Goal: Information Seeking & Learning: Check status

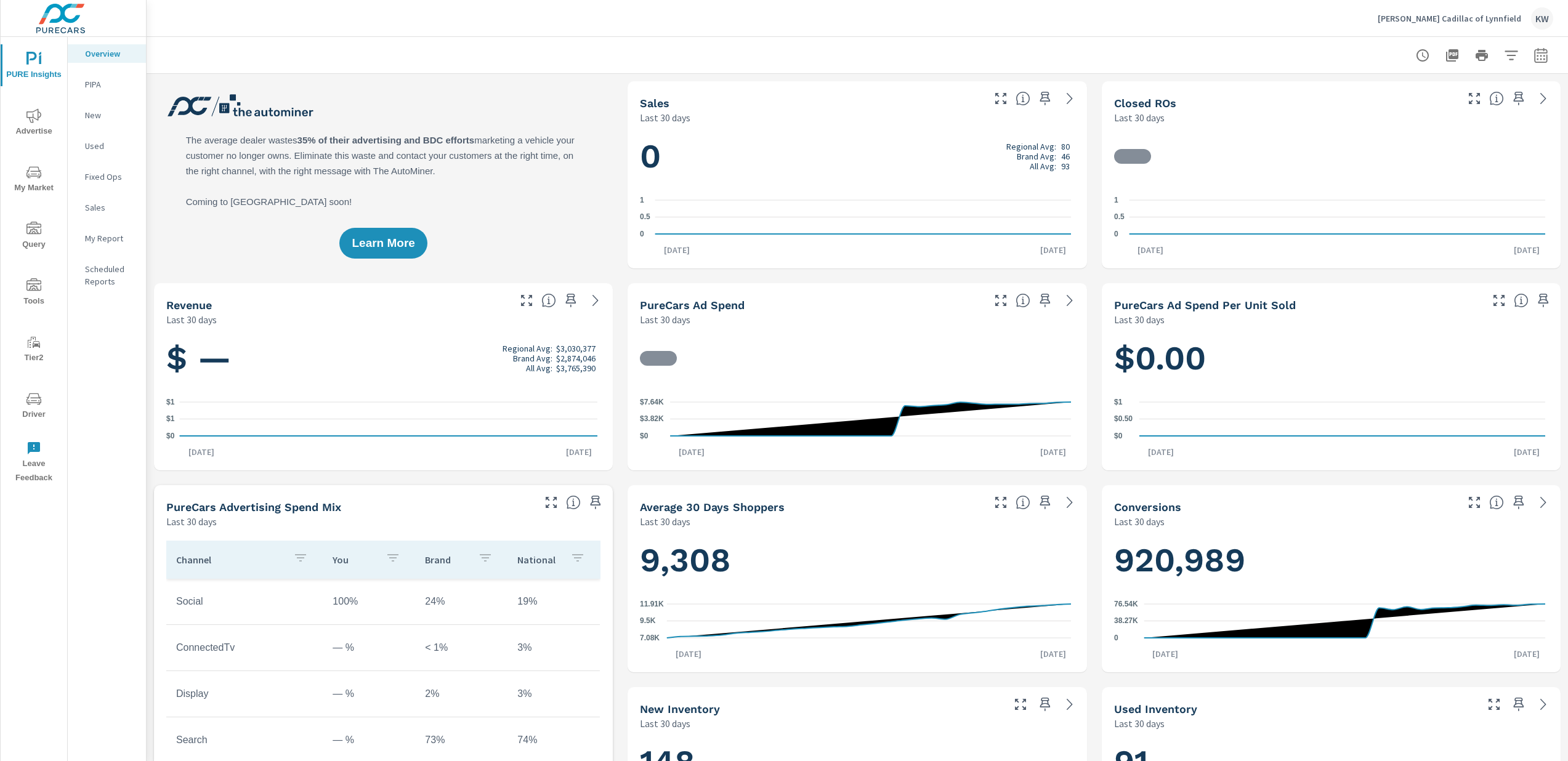
click at [39, 299] on span "Tools" at bounding box center [34, 294] width 59 height 30
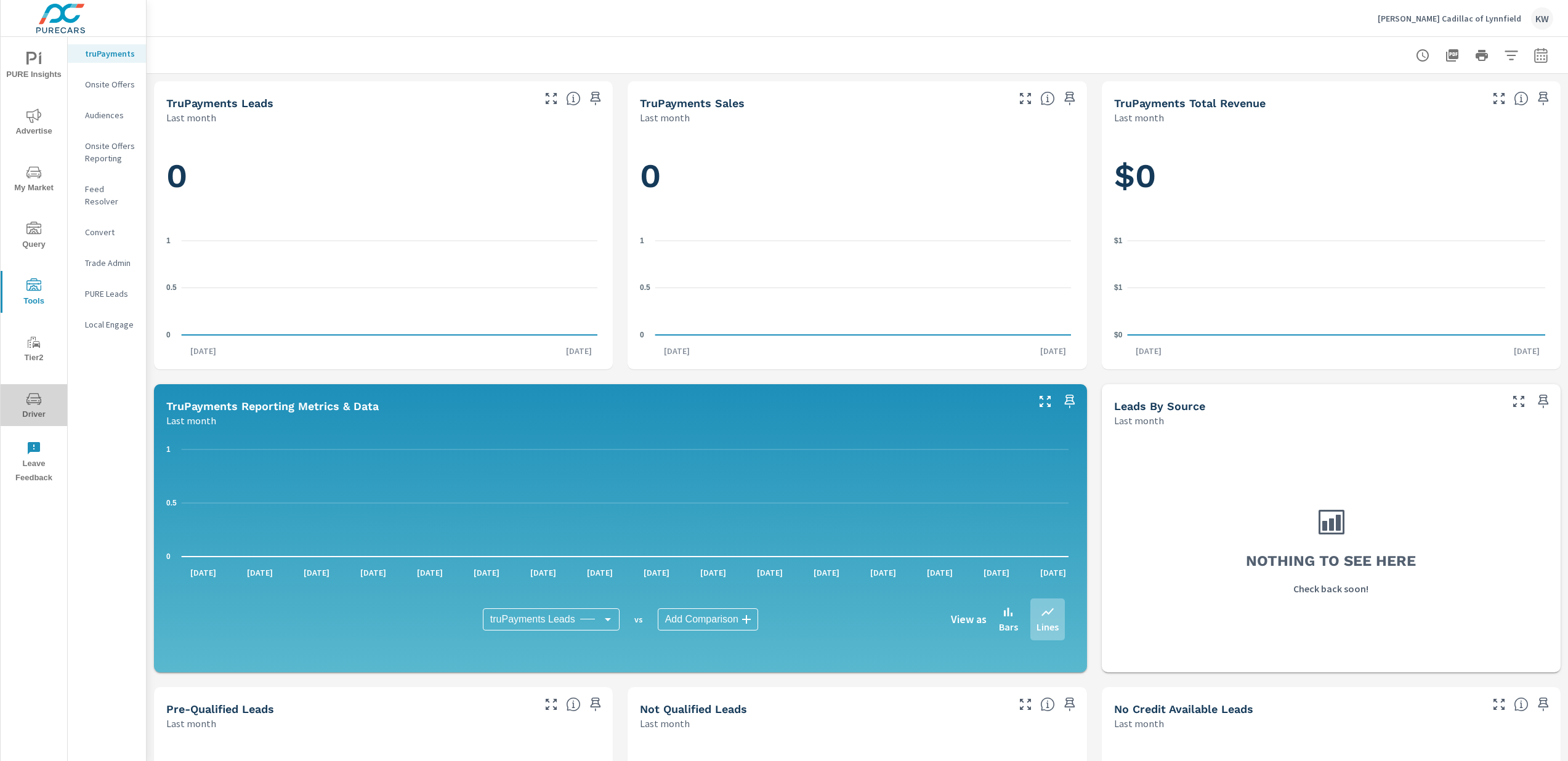
click at [34, 403] on icon "nav menu" at bounding box center [34, 399] width 15 height 15
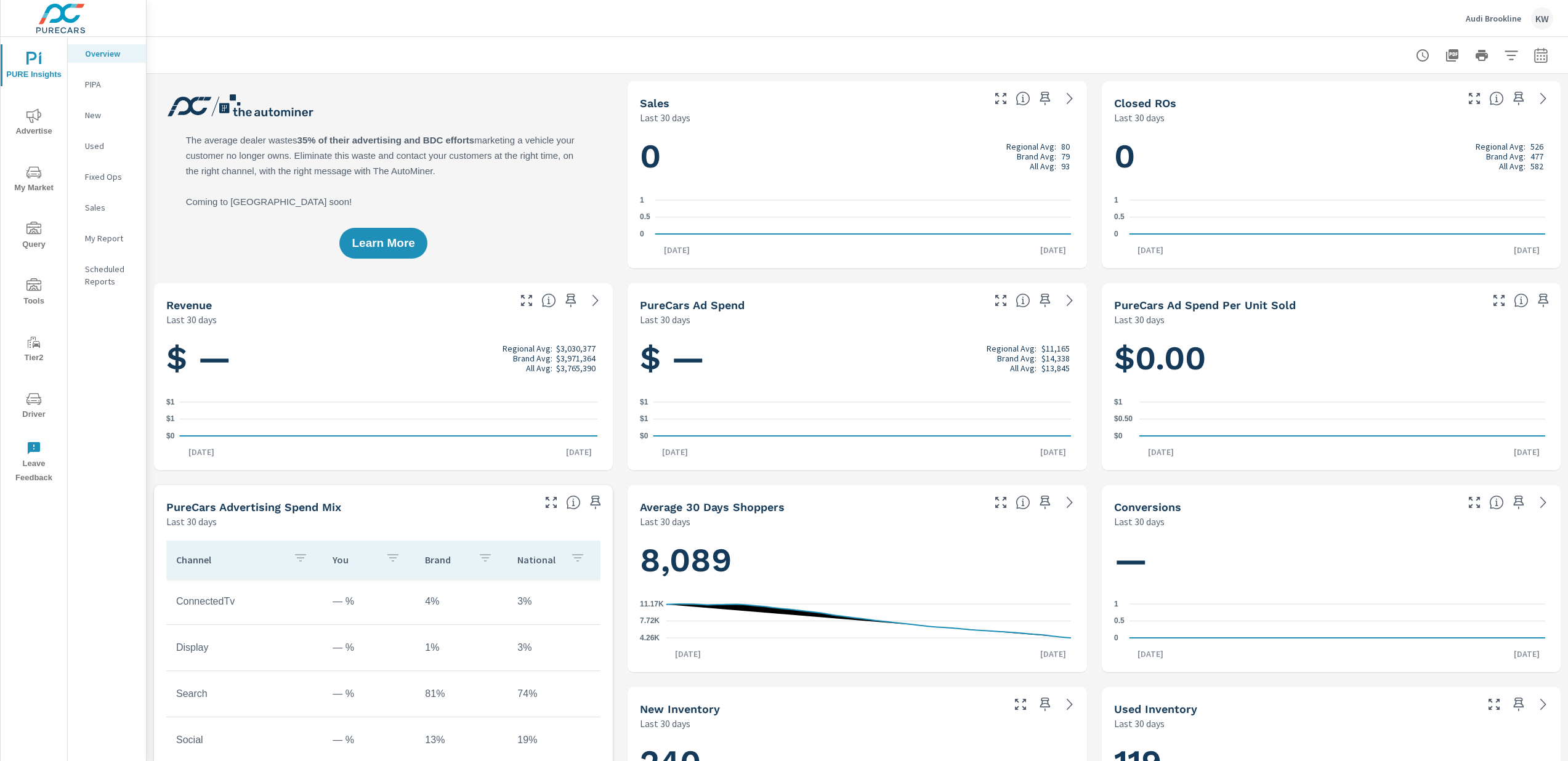
click at [32, 407] on span "Driver" at bounding box center [34, 406] width 59 height 30
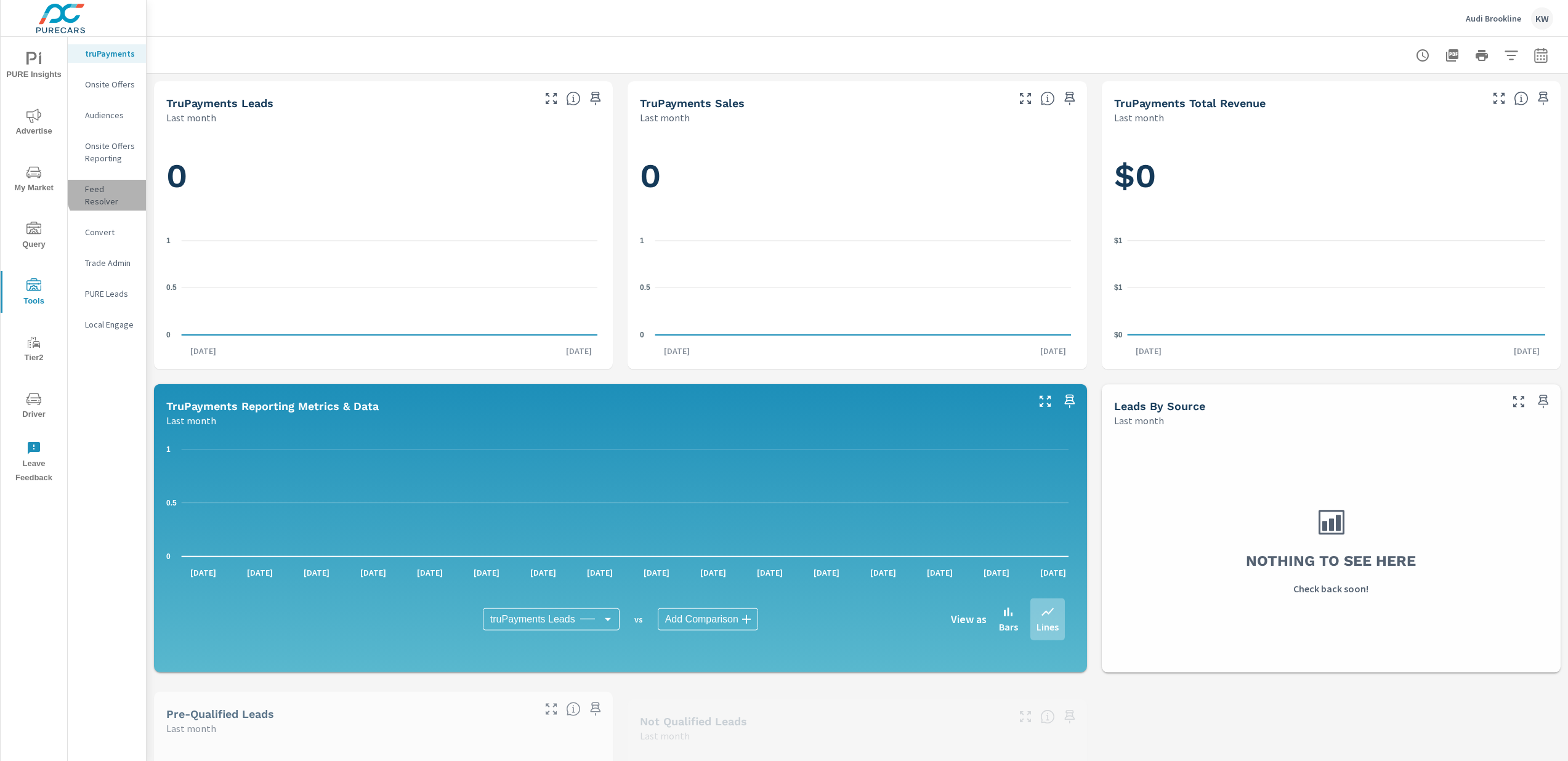
click at [115, 191] on p "Feed Resolver" at bounding box center [110, 195] width 51 height 25
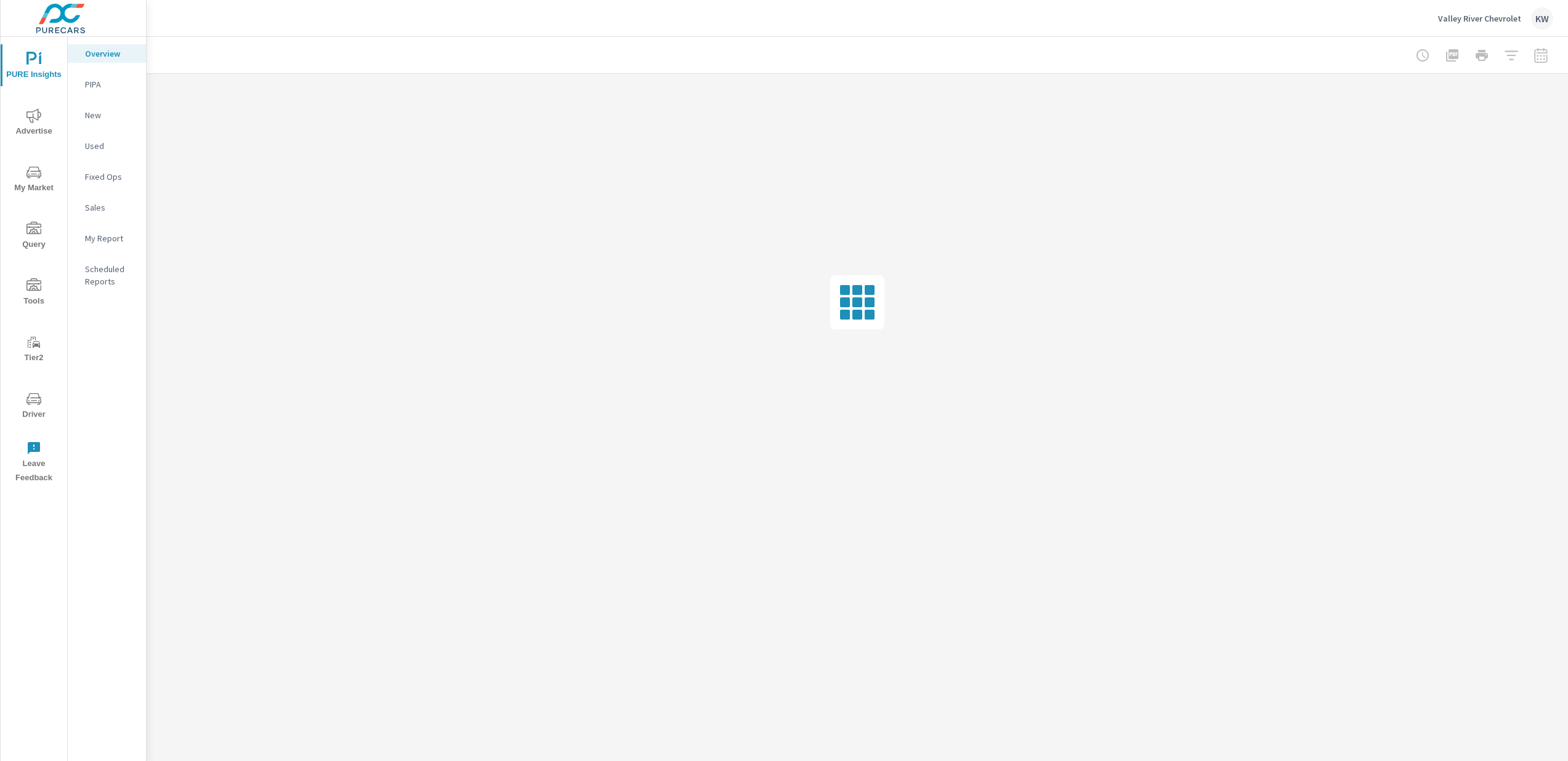
click at [32, 409] on span "Driver" at bounding box center [34, 406] width 59 height 30
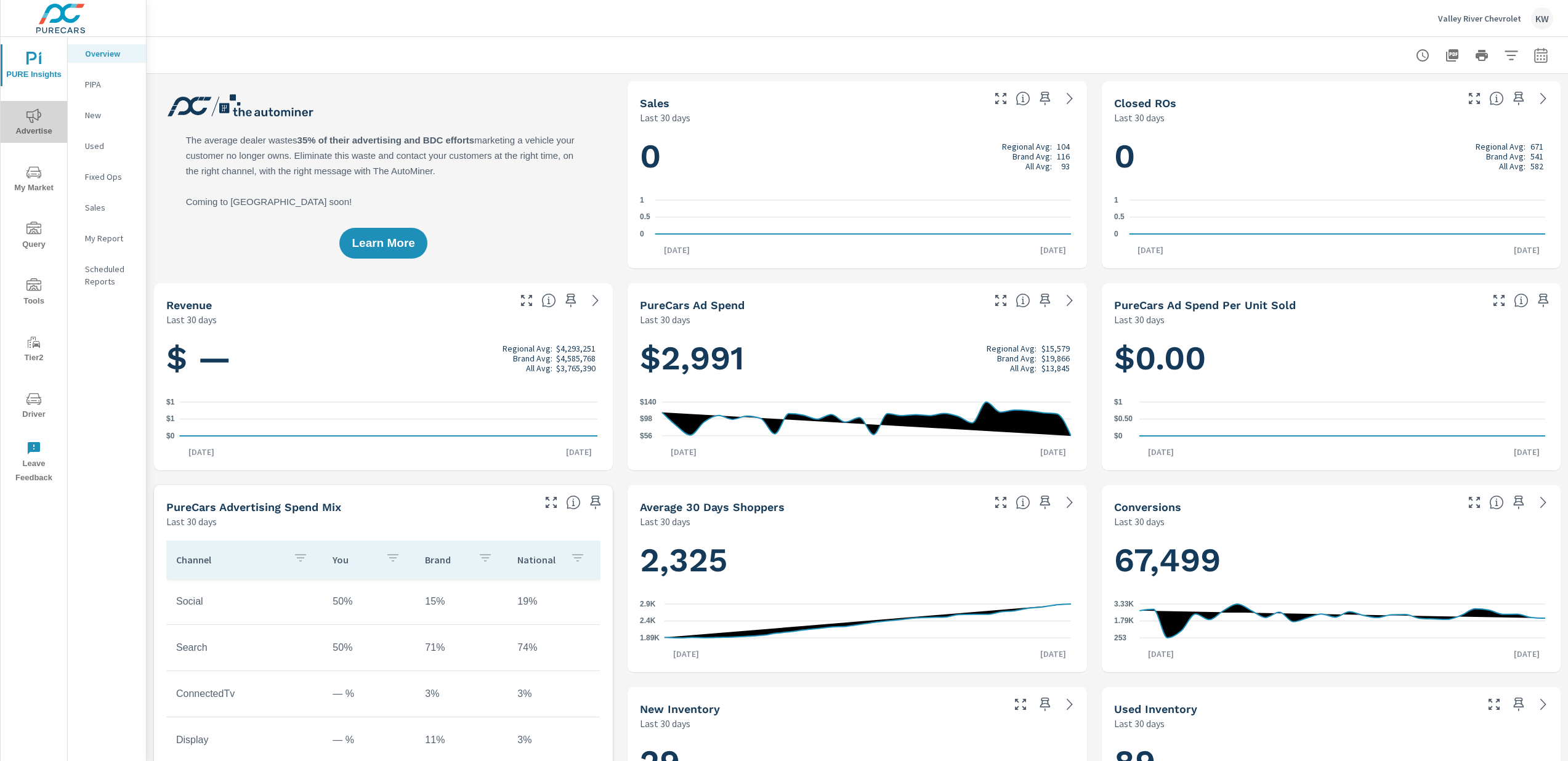
click at [39, 118] on icon "nav menu" at bounding box center [34, 116] width 15 height 15
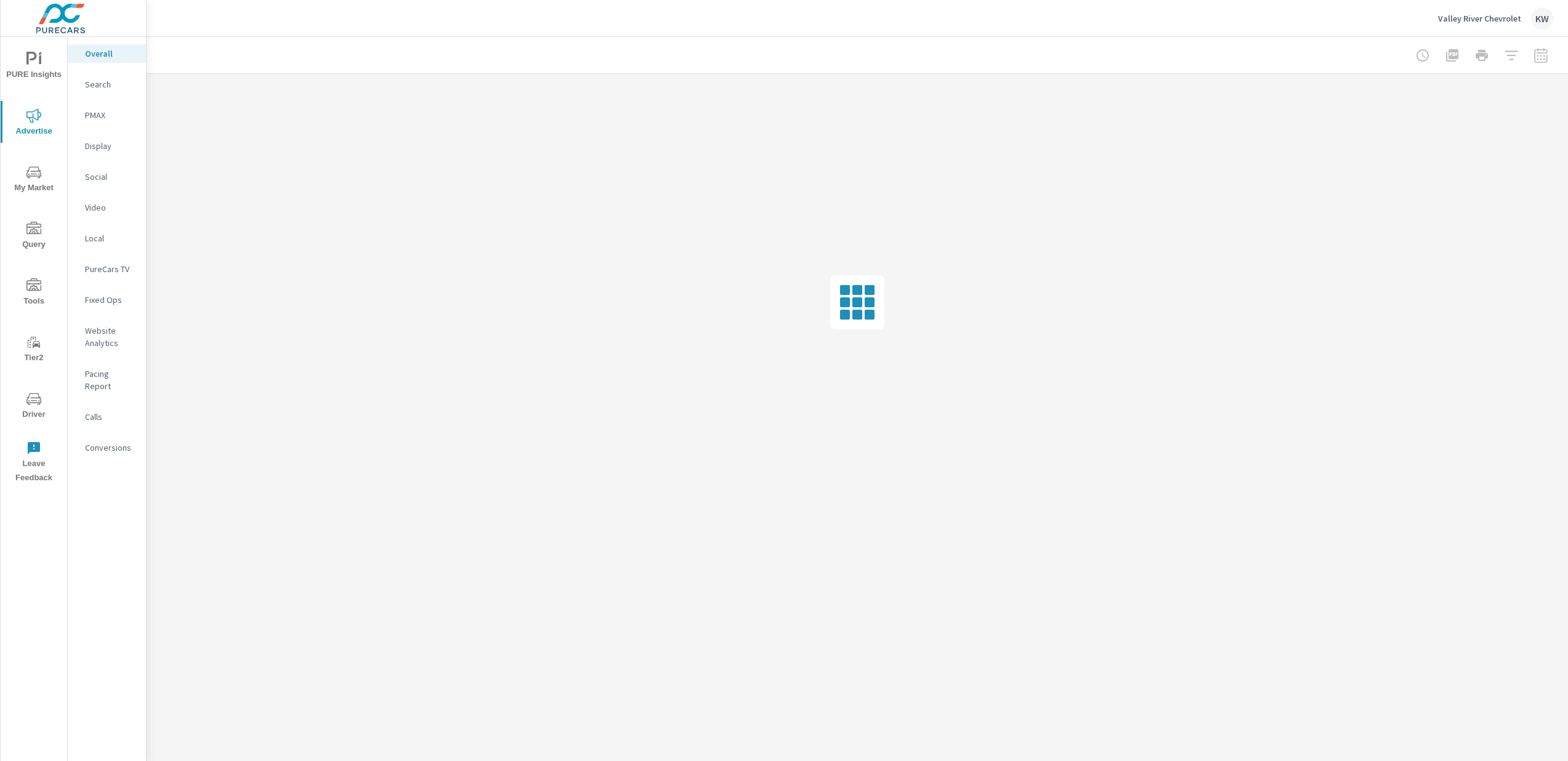
click at [98, 337] on p "Website Analytics" at bounding box center [110, 337] width 51 height 25
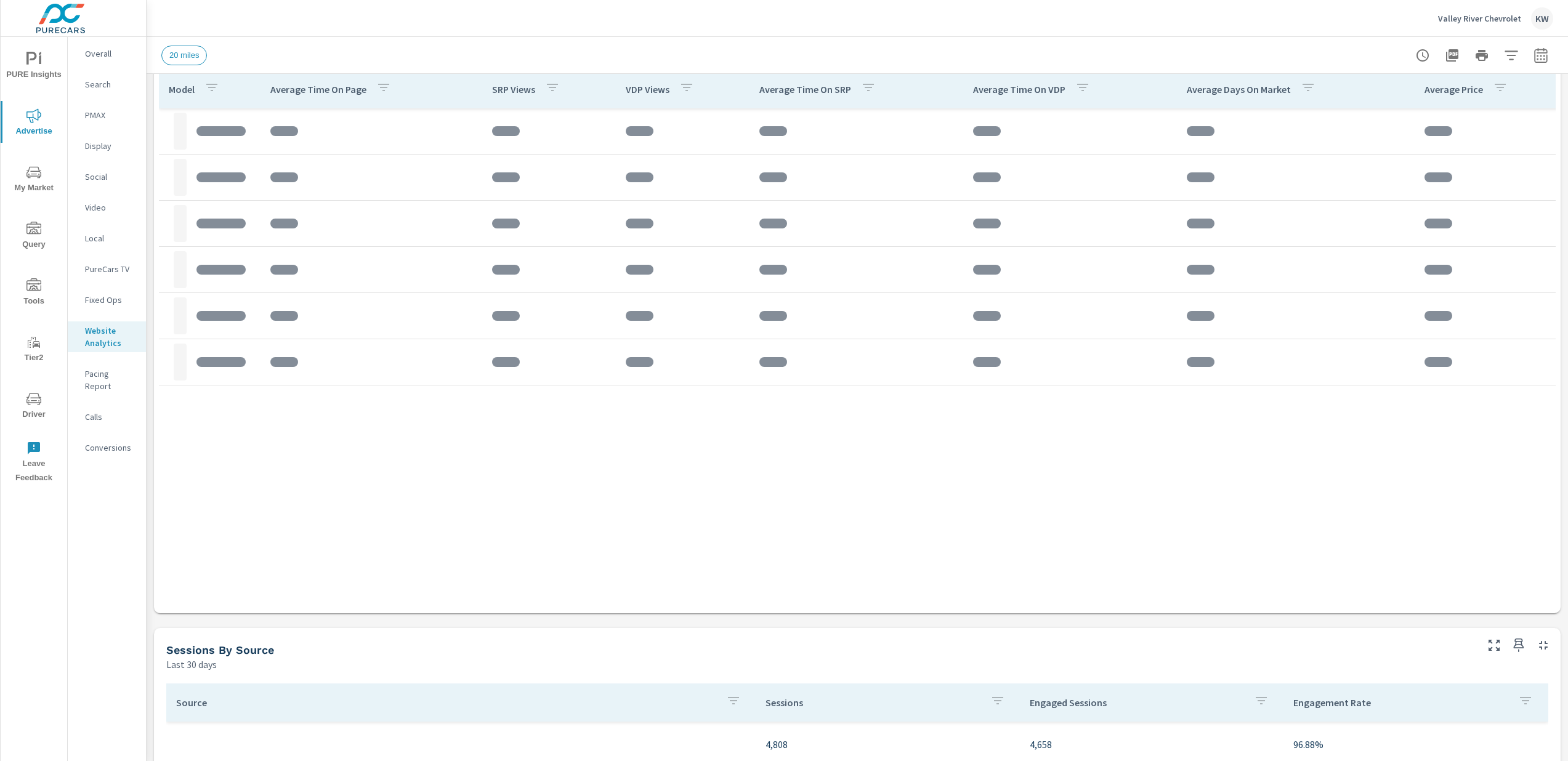
scroll to position [478, 0]
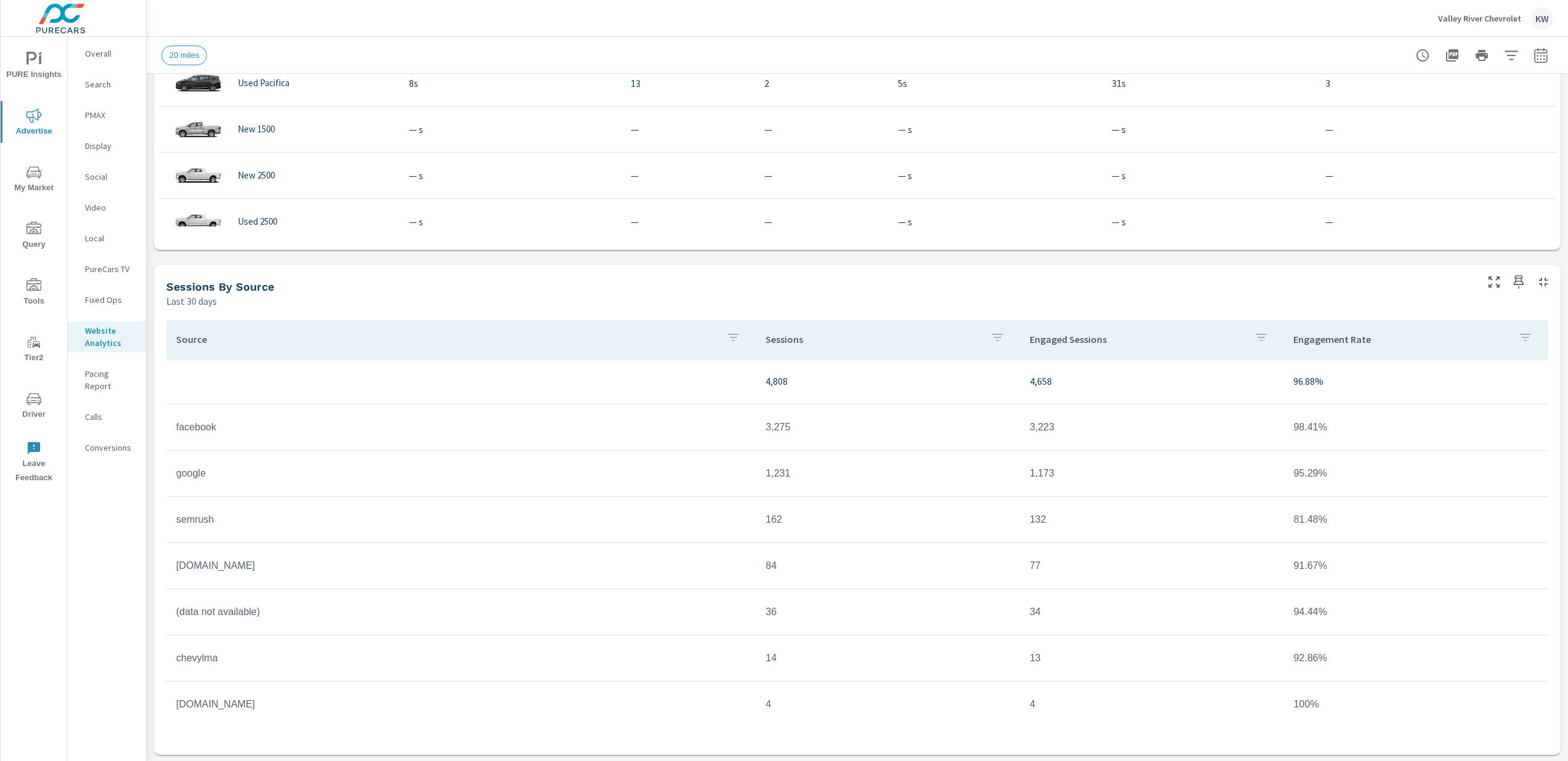
scroll to position [828, 0]
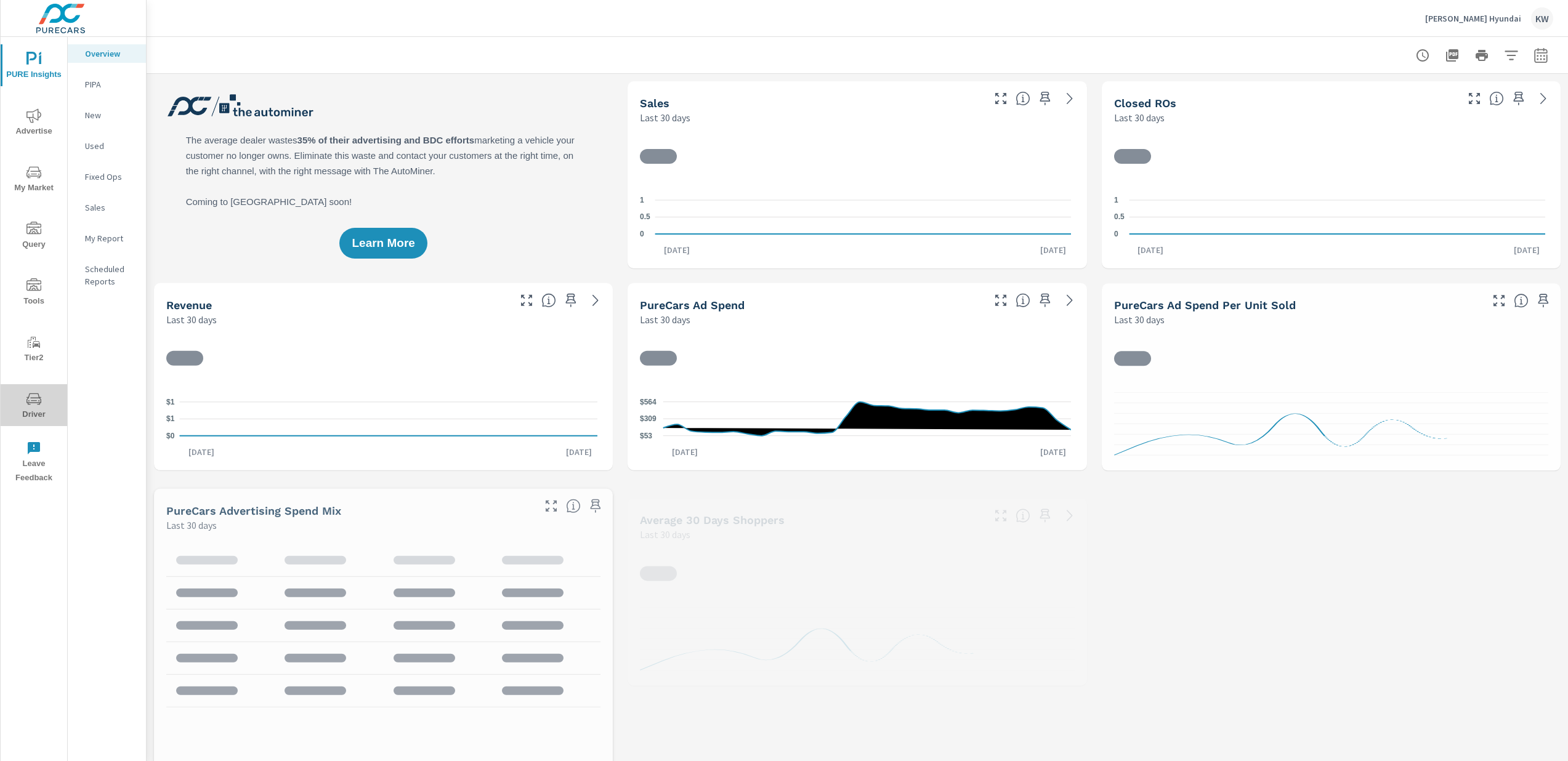
click at [39, 409] on span "Driver" at bounding box center [34, 406] width 59 height 30
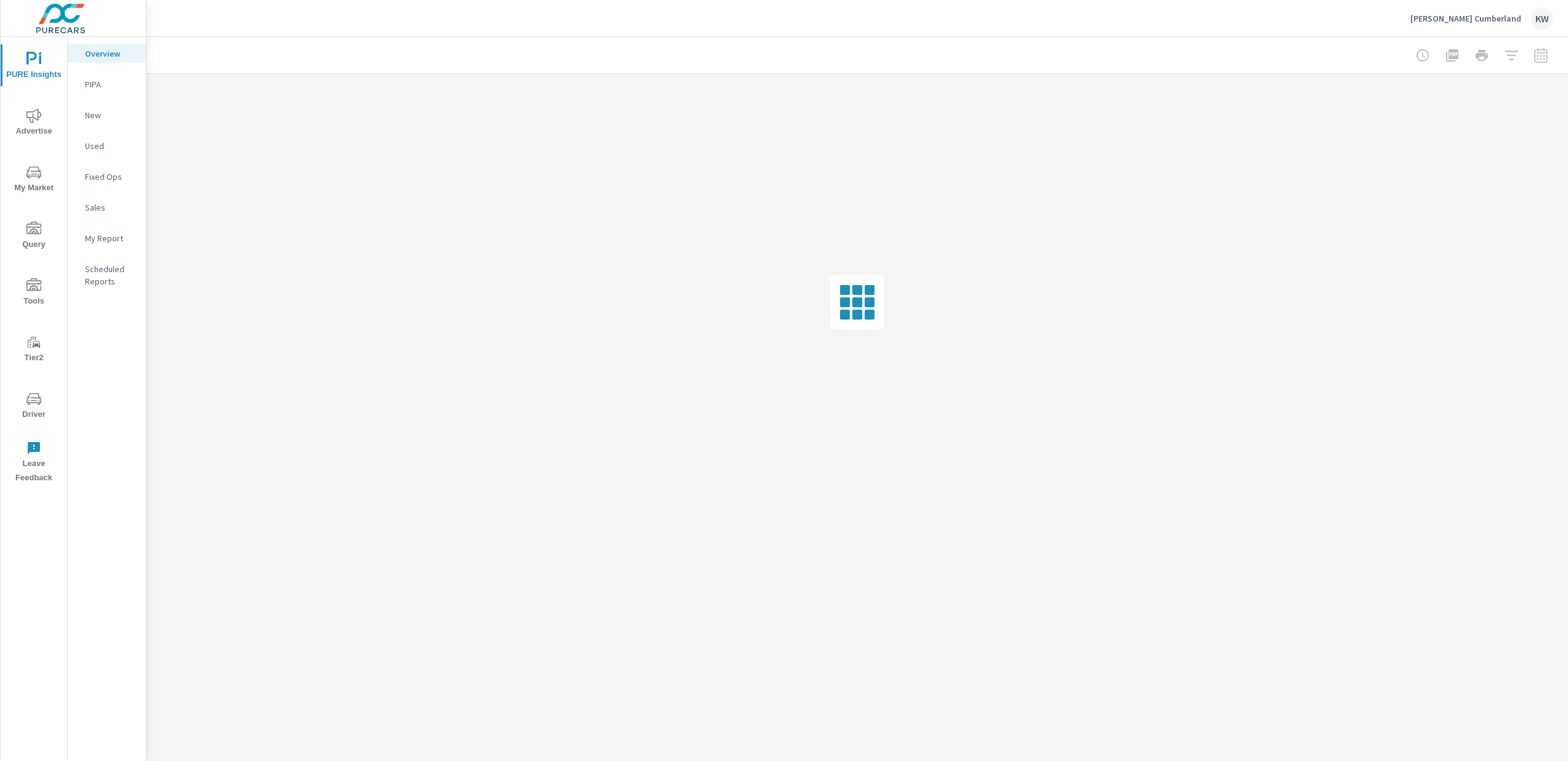
click at [36, 354] on span "Tier2" at bounding box center [34, 350] width 59 height 30
click at [34, 406] on span "Driver" at bounding box center [34, 406] width 59 height 30
click at [39, 412] on span "Driver" at bounding box center [34, 406] width 59 height 30
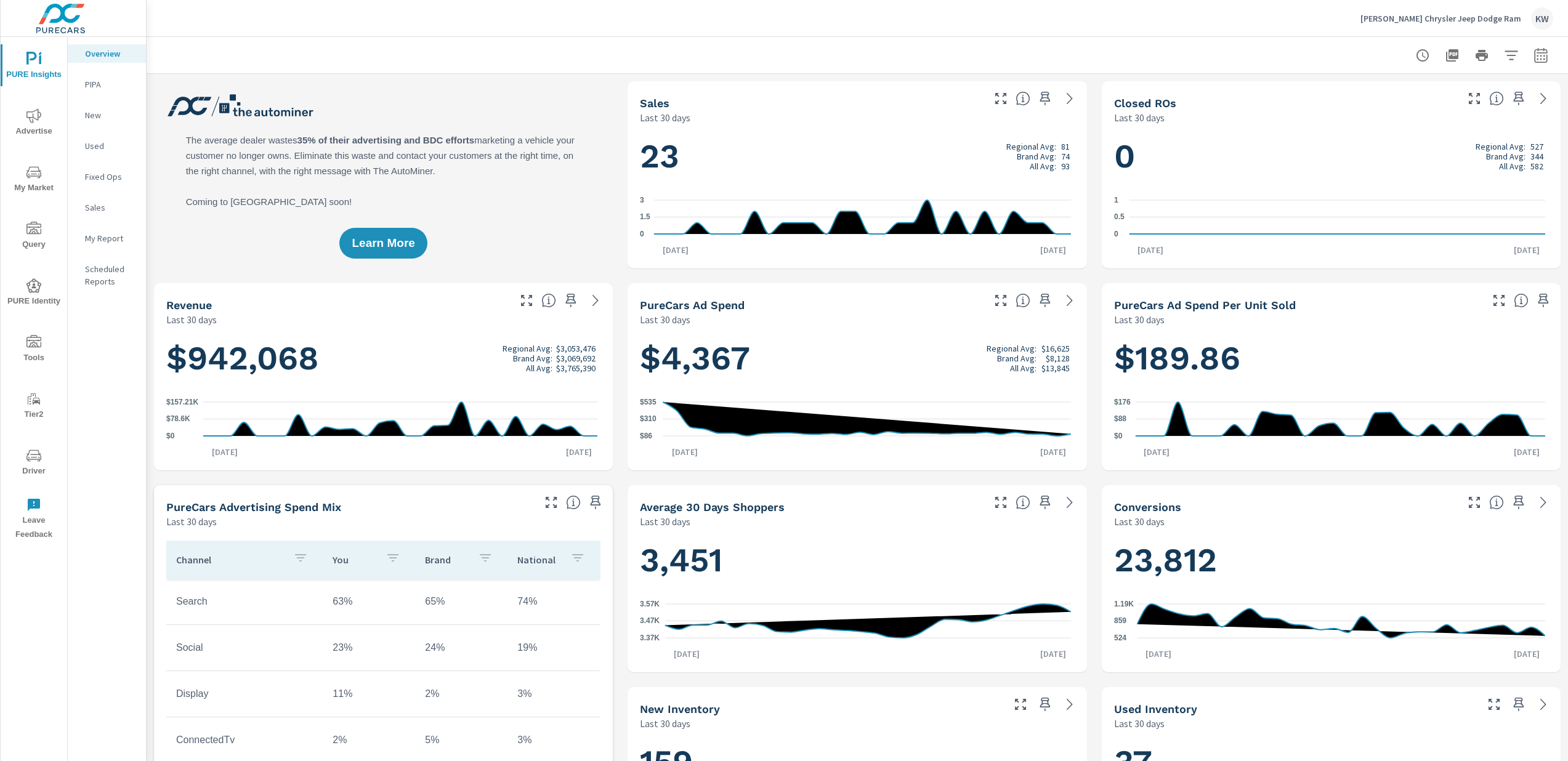
click at [35, 464] on span "Driver" at bounding box center [34, 464] width 59 height 30
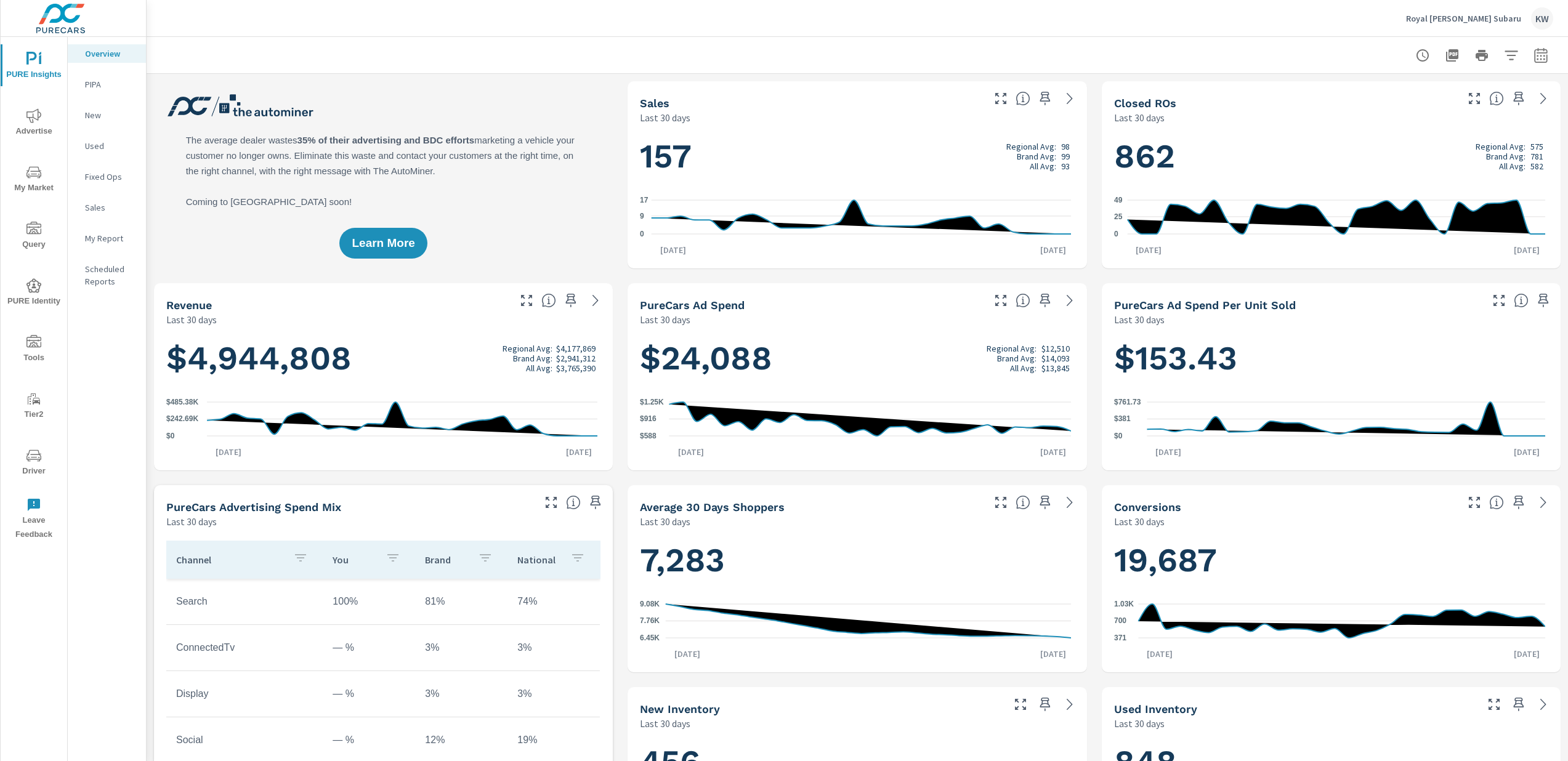
click at [41, 468] on span "Driver" at bounding box center [34, 464] width 59 height 30
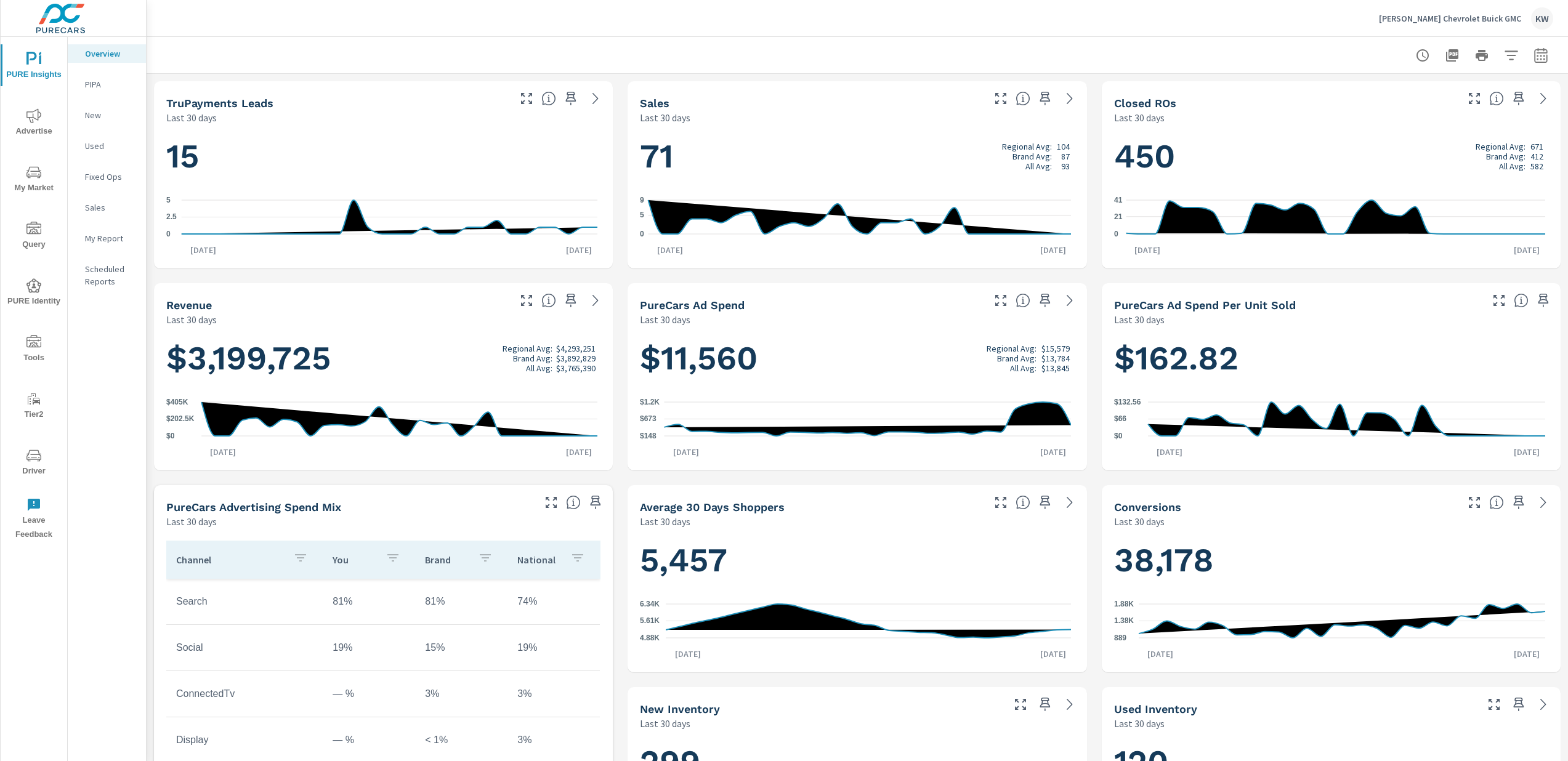
click at [36, 474] on span "Driver" at bounding box center [34, 464] width 59 height 30
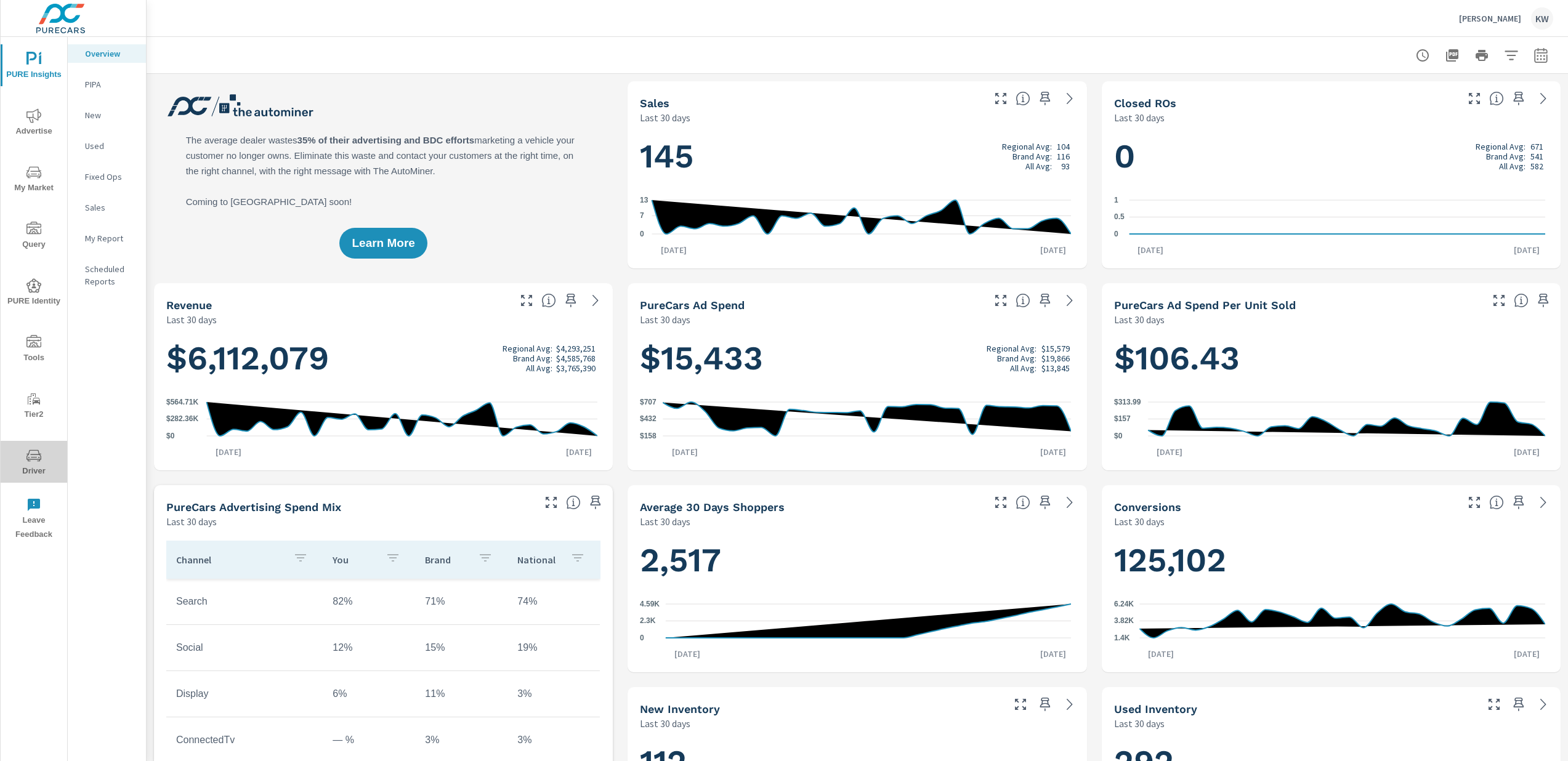
click at [29, 465] on span "Driver" at bounding box center [34, 464] width 59 height 30
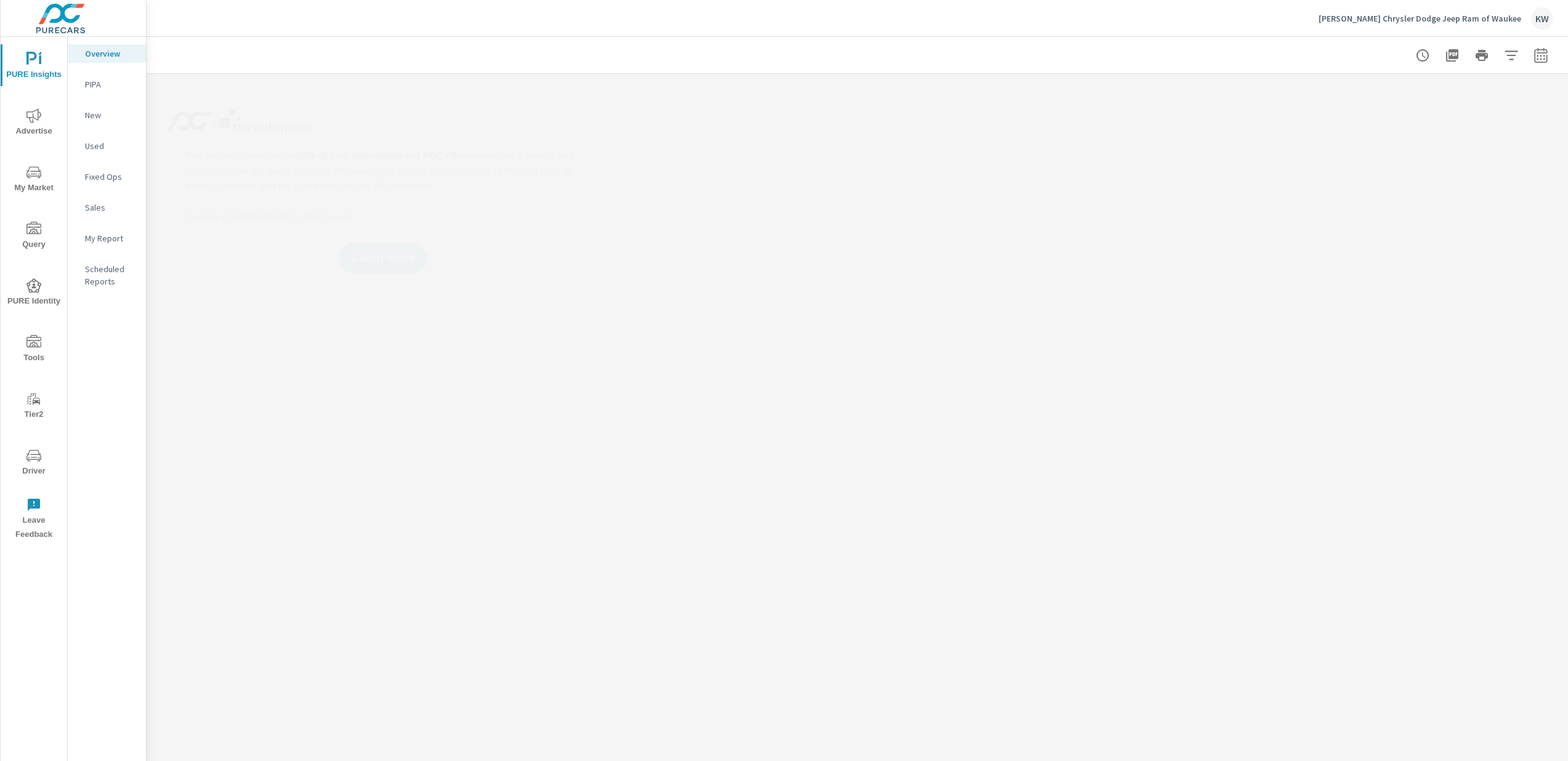
drag, startPoint x: 31, startPoint y: 478, endPoint x: 29, endPoint y: 467, distance: 11.2
click at [29, 467] on span "Driver" at bounding box center [34, 464] width 59 height 30
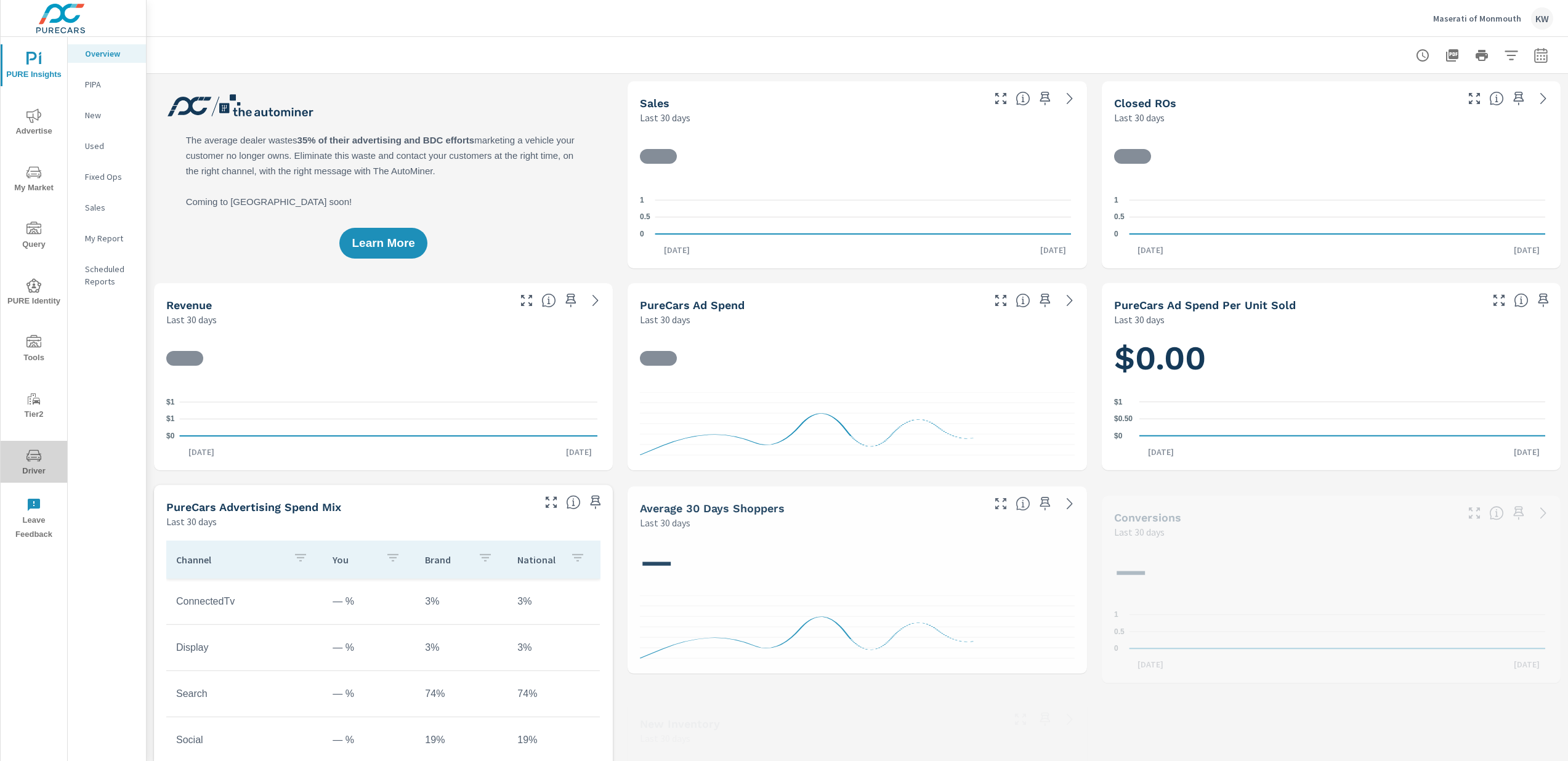
click at [30, 467] on span "Driver" at bounding box center [34, 464] width 59 height 30
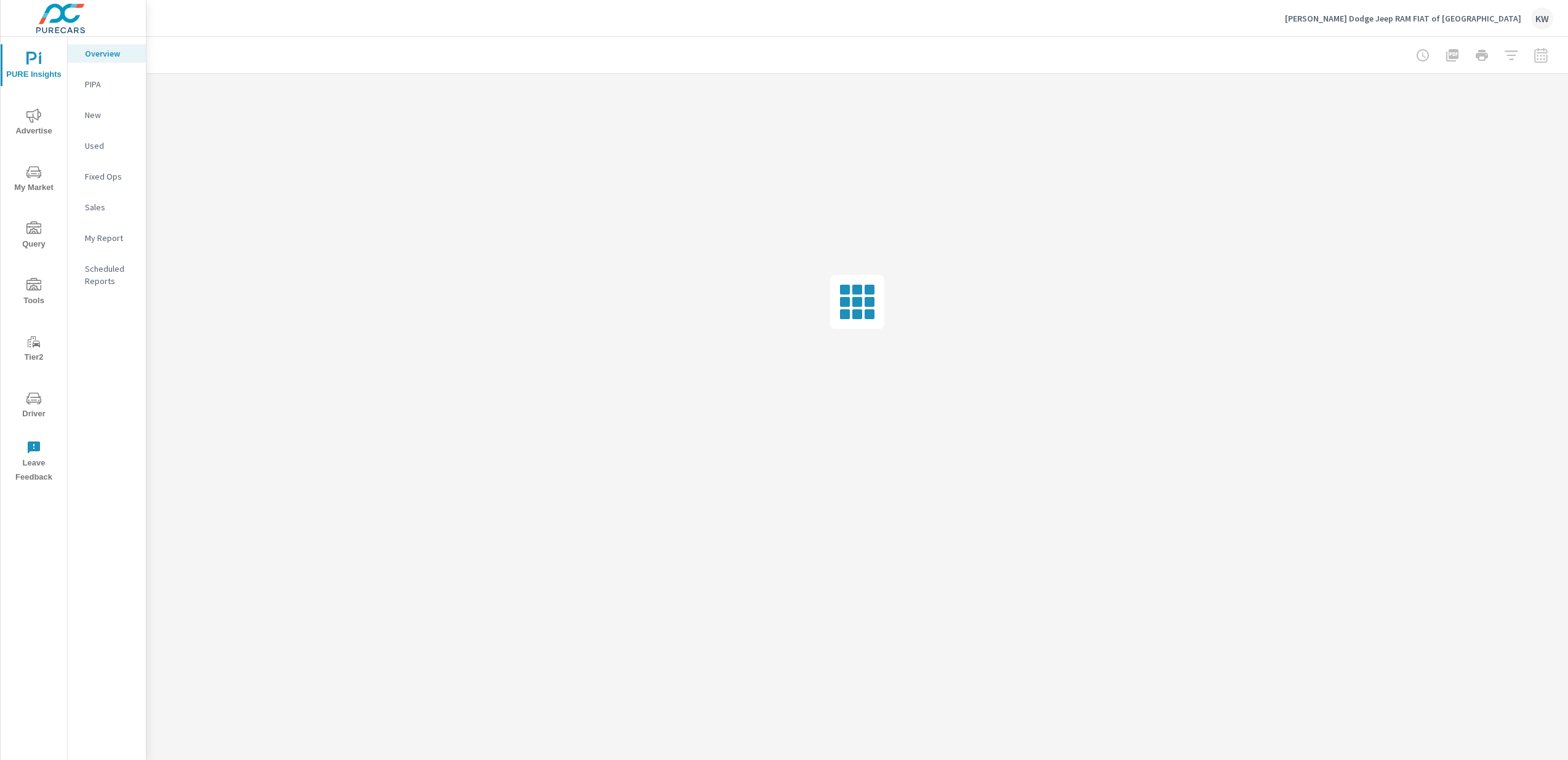
click at [34, 407] on span "Driver" at bounding box center [34, 406] width 59 height 30
